Goal: Task Accomplishment & Management: Use online tool/utility

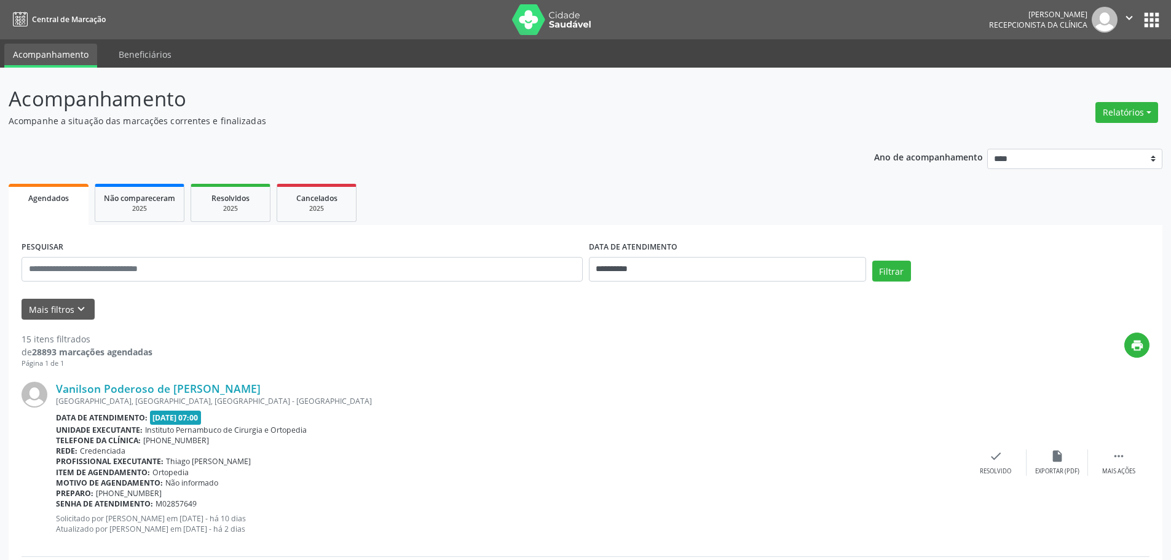
click at [1110, 99] on div "Relatórios Agendamentos Procedimentos realizados" at bounding box center [1126, 113] width 71 height 30
click at [1129, 117] on button "Relatórios" at bounding box center [1127, 112] width 63 height 21
click at [1051, 140] on link "Agendamentos" at bounding box center [1093, 138] width 132 height 17
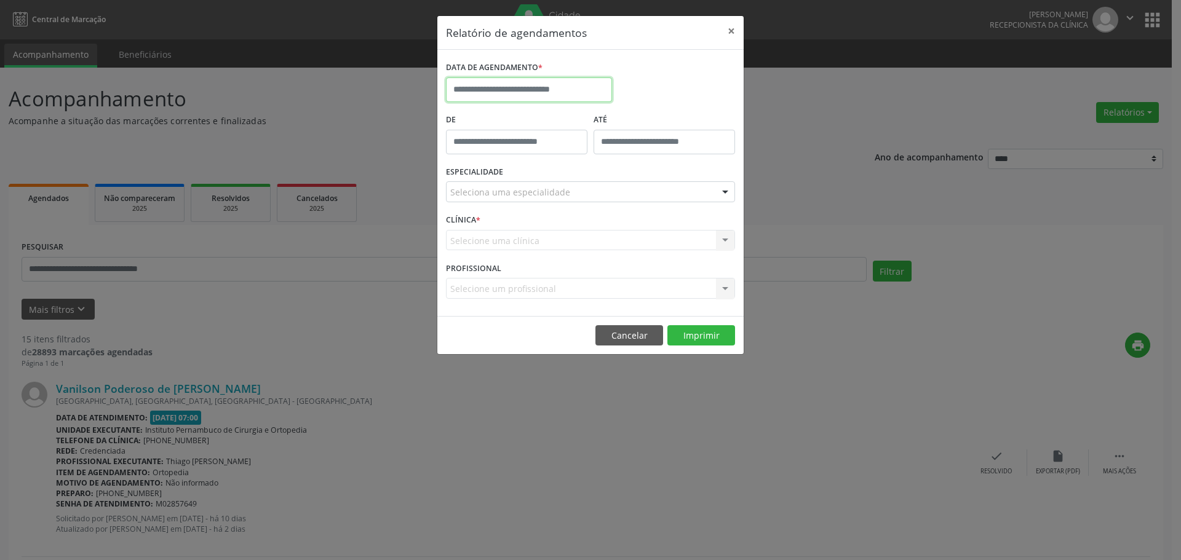
click at [553, 92] on input "text" at bounding box center [529, 89] width 166 height 25
click at [596, 204] on span "15" at bounding box center [594, 203] width 24 height 24
type input "**********"
click at [584, 198] on div "Seleciona uma especialidade" at bounding box center [590, 191] width 289 height 21
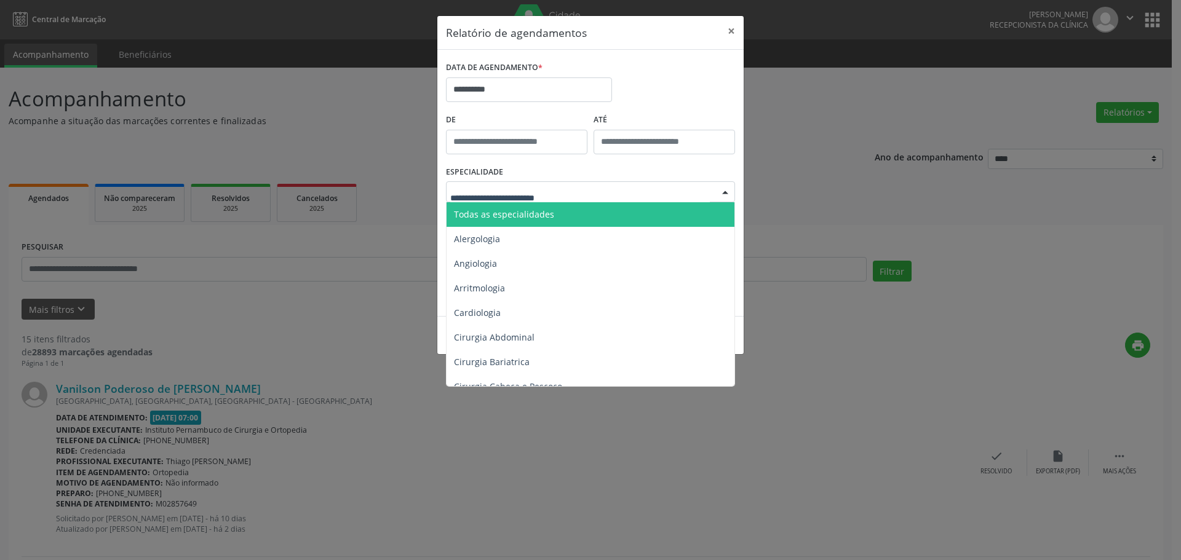
click at [581, 218] on span "Todas as especialidades" at bounding box center [591, 214] width 290 height 25
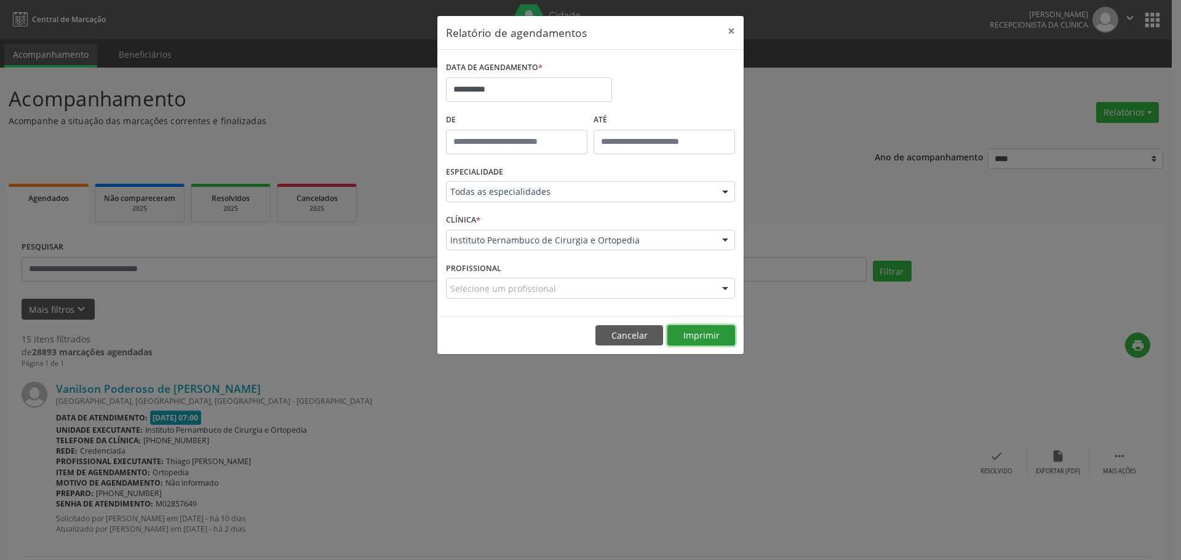
click at [711, 332] on button "Imprimir" at bounding box center [701, 335] width 68 height 21
